Goal: Book appointment/travel/reservation

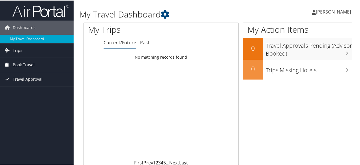
click at [25, 64] on span "Book Travel" at bounding box center [24, 64] width 22 height 14
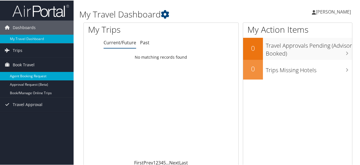
click at [32, 74] on link "Agent Booking Request" at bounding box center [37, 76] width 74 height 8
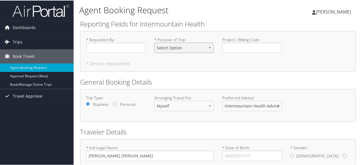
click at [207, 47] on select "Select Option 3rd Party Reimbursable Business CME Conf or Education Groups Pers…" at bounding box center [184, 47] width 60 height 10
click at [231, 59] on div "* Requested By : Required * Purpose of Trip : Select Option 3rd Party Reimbursa…" at bounding box center [218, 51] width 276 height 41
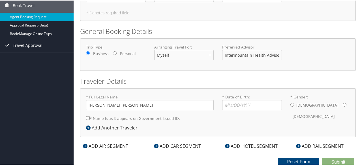
scroll to position [51, 0]
click at [112, 104] on input "Sarah Ashley Brown" at bounding box center [150, 104] width 128 height 10
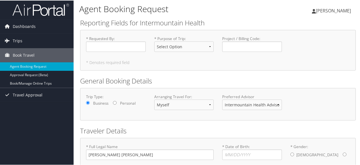
scroll to position [0, 0]
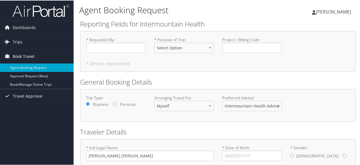
click at [29, 55] on span "Book Travel" at bounding box center [24, 56] width 22 height 14
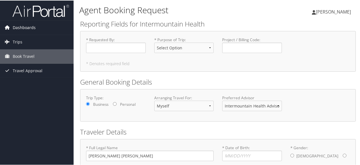
click at [24, 26] on span "Dashboards" at bounding box center [24, 27] width 23 height 14
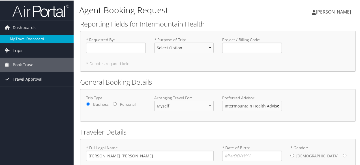
click at [24, 36] on link "My Travel Dashboard" at bounding box center [37, 38] width 74 height 8
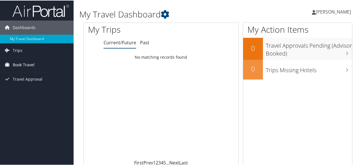
click at [22, 63] on span "Book Travel" at bounding box center [24, 64] width 22 height 14
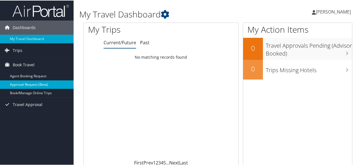
click at [33, 83] on link "Approval Request (Beta)" at bounding box center [37, 84] width 74 height 8
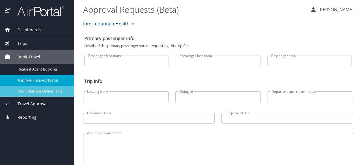
click at [34, 90] on span "Book/Manage Online Trips" at bounding box center [43, 91] width 50 height 5
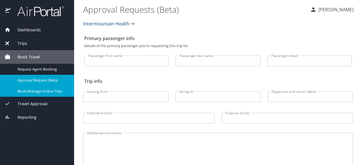
click at [36, 89] on span "Book/Manage Online Trips" at bounding box center [43, 91] width 50 height 5
